Goal: Check status: Check status

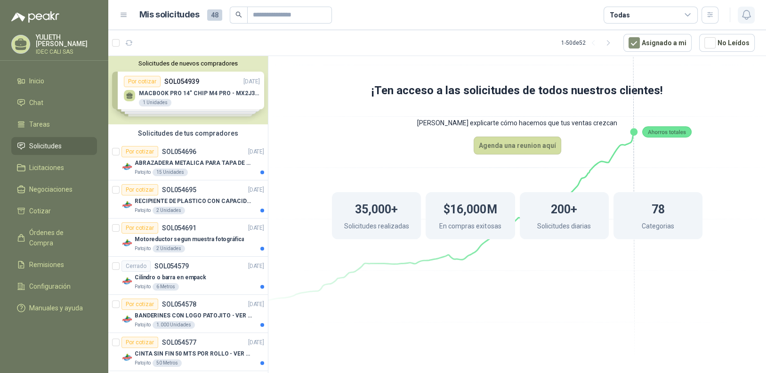
click at [748, 16] on icon "button" at bounding box center [746, 15] width 12 height 12
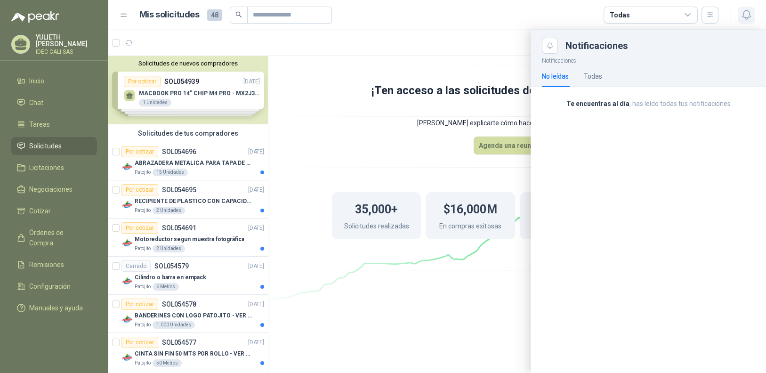
click at [748, 16] on icon "button" at bounding box center [746, 15] width 12 height 12
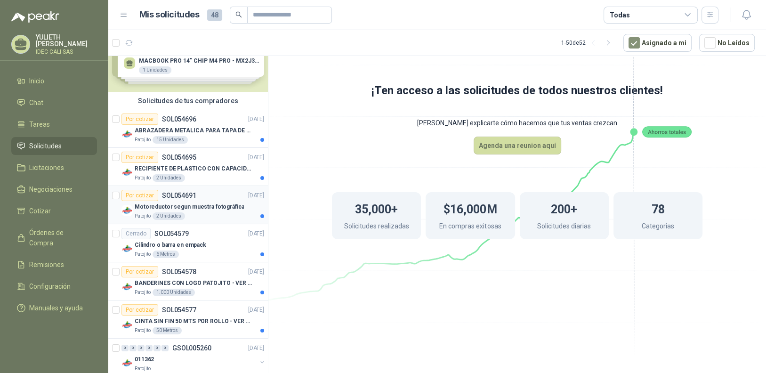
scroll to position [47, 0]
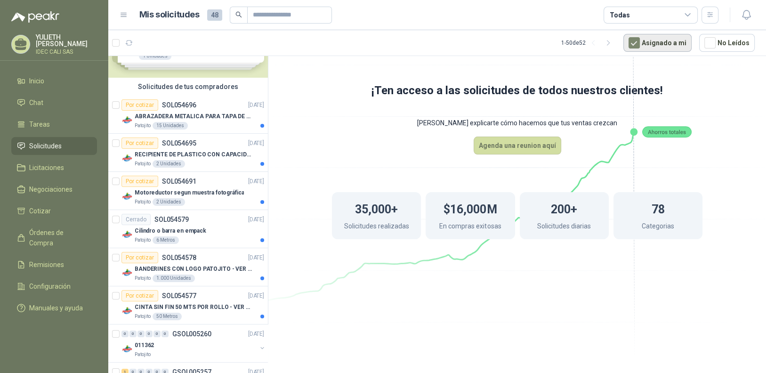
click at [650, 35] on button "Asignado a mi" at bounding box center [657, 43] width 68 height 18
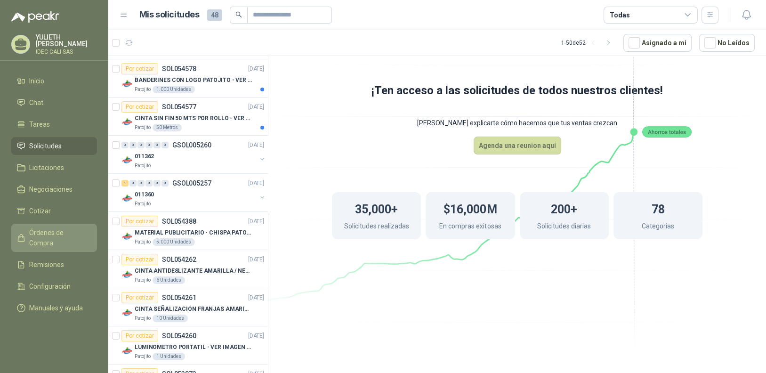
click at [59, 233] on span "Órdenes de Compra" at bounding box center [58, 237] width 59 height 21
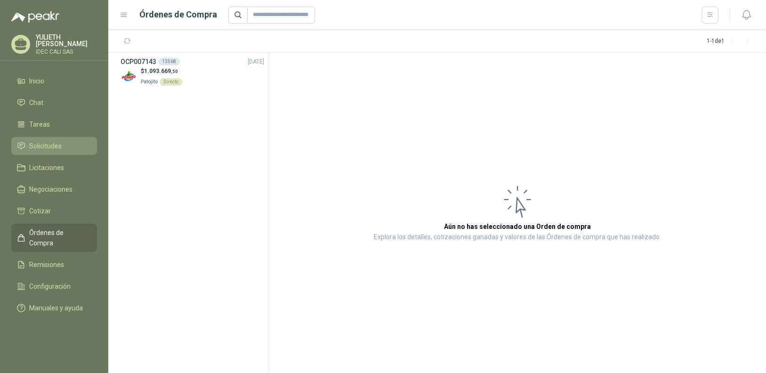
click at [59, 145] on span "Solicitudes" at bounding box center [45, 146] width 32 height 10
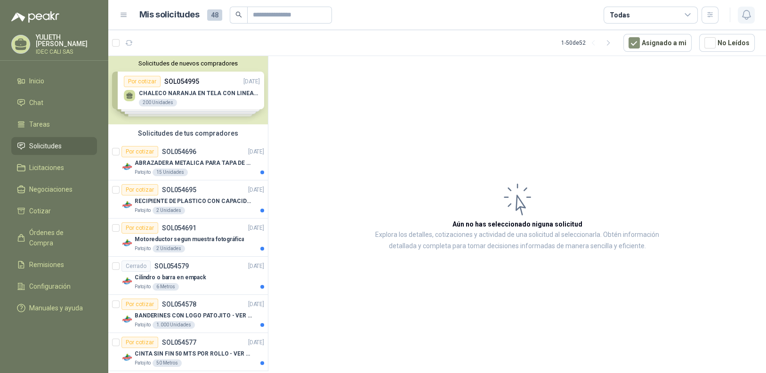
click at [743, 14] on icon "button" at bounding box center [746, 15] width 12 height 12
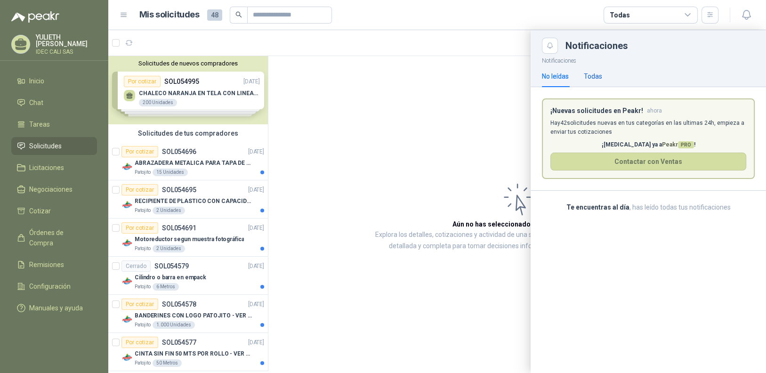
click at [592, 76] on div "Todas" at bounding box center [593, 76] width 18 height 10
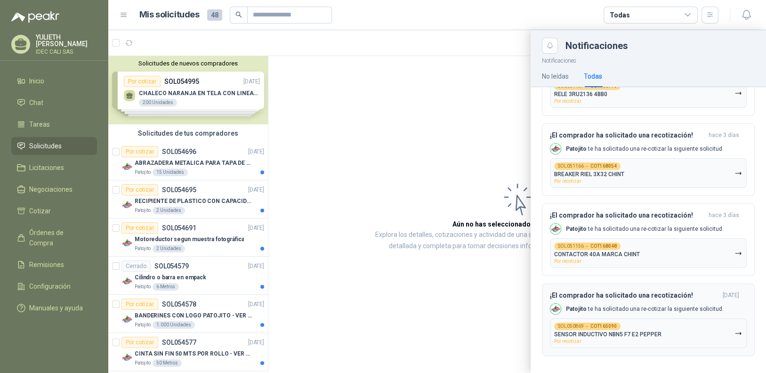
scroll to position [613, 0]
click at [676, 330] on button "SOL050869 → COT165090 SENSOR INDUCTIVO NBN5 F7 E2 PEPPER Por recotizar" at bounding box center [648, 332] width 197 height 30
